Goal: Task Accomplishment & Management: Manage account settings

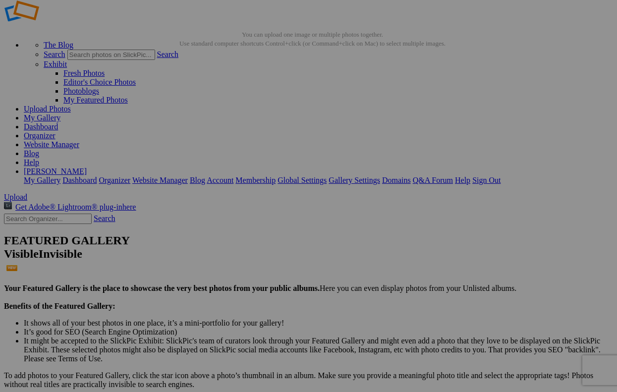
scroll to position [21, 0]
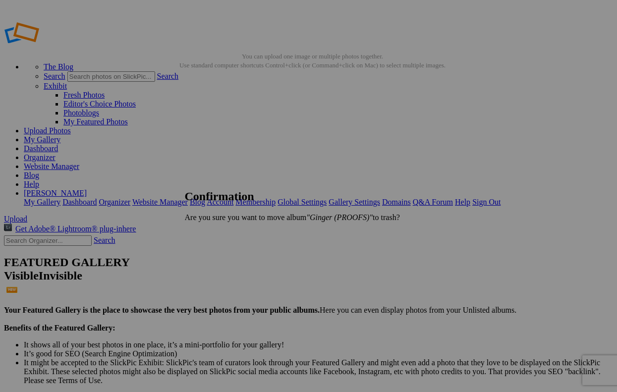
click at [218, 233] on span "Yes" at bounding box center [212, 234] width 11 height 8
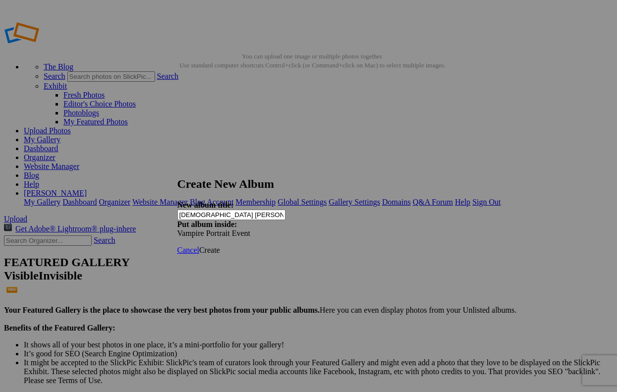
type input "[DEMOGRAPHIC_DATA] [PERSON_NAME]"
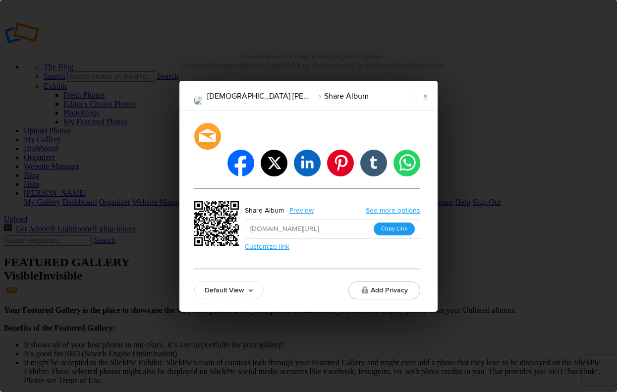
click at [389, 222] on button "Copy Link" at bounding box center [393, 228] width 41 height 13
click at [425, 102] on link "×" at bounding box center [425, 96] width 25 height 30
